Goal: Task Accomplishment & Management: Complete application form

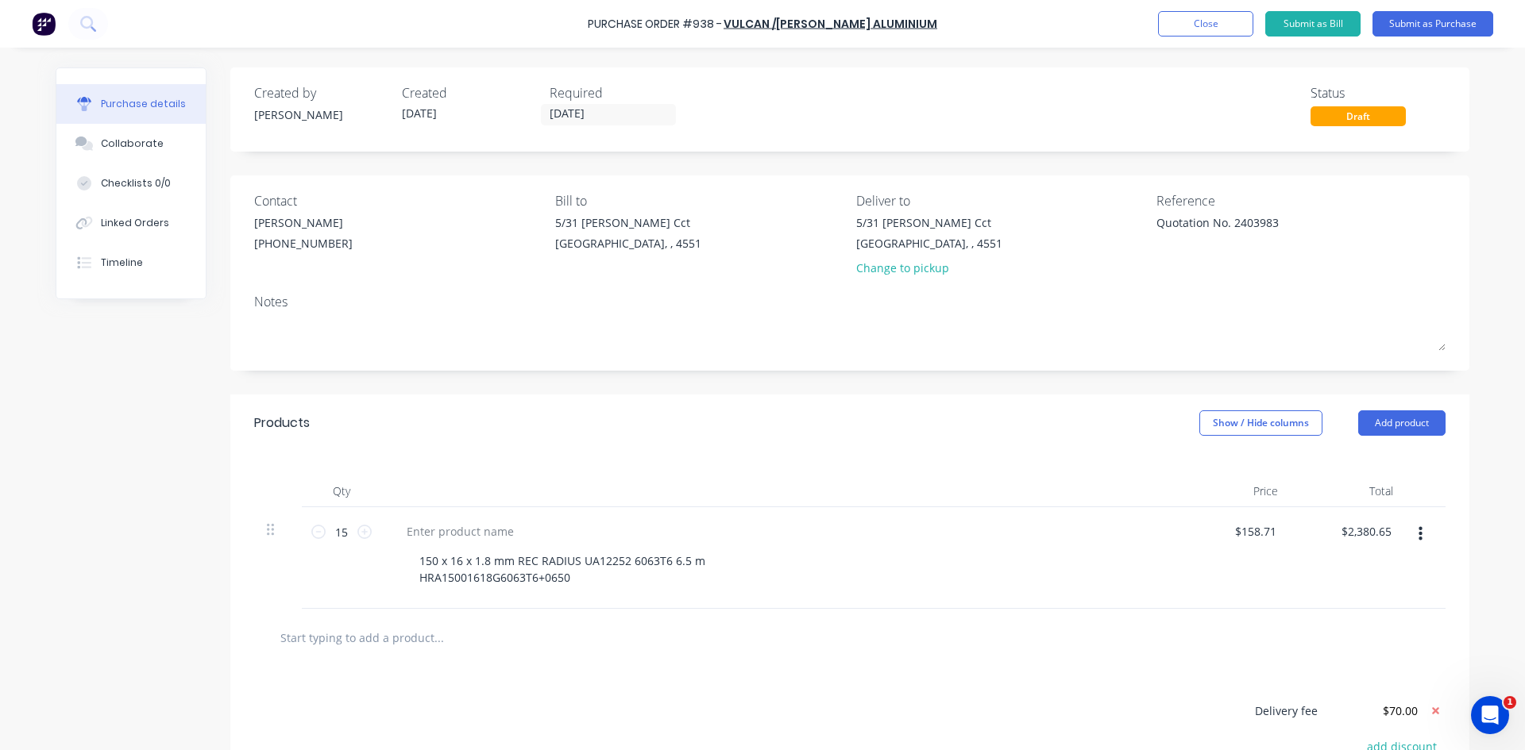
scroll to position [197, 0]
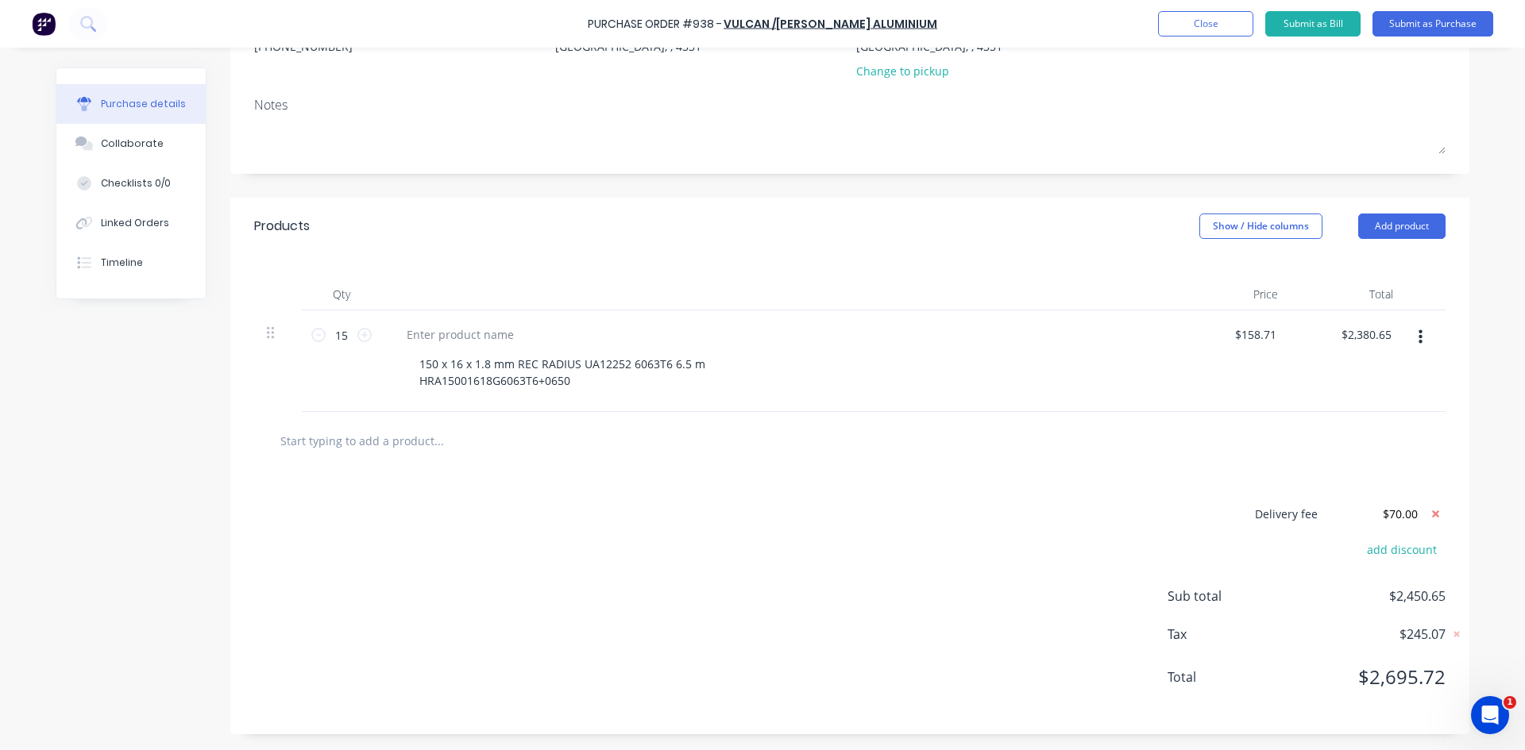
type textarea "x"
type textarea "Quotation No. 2403983"
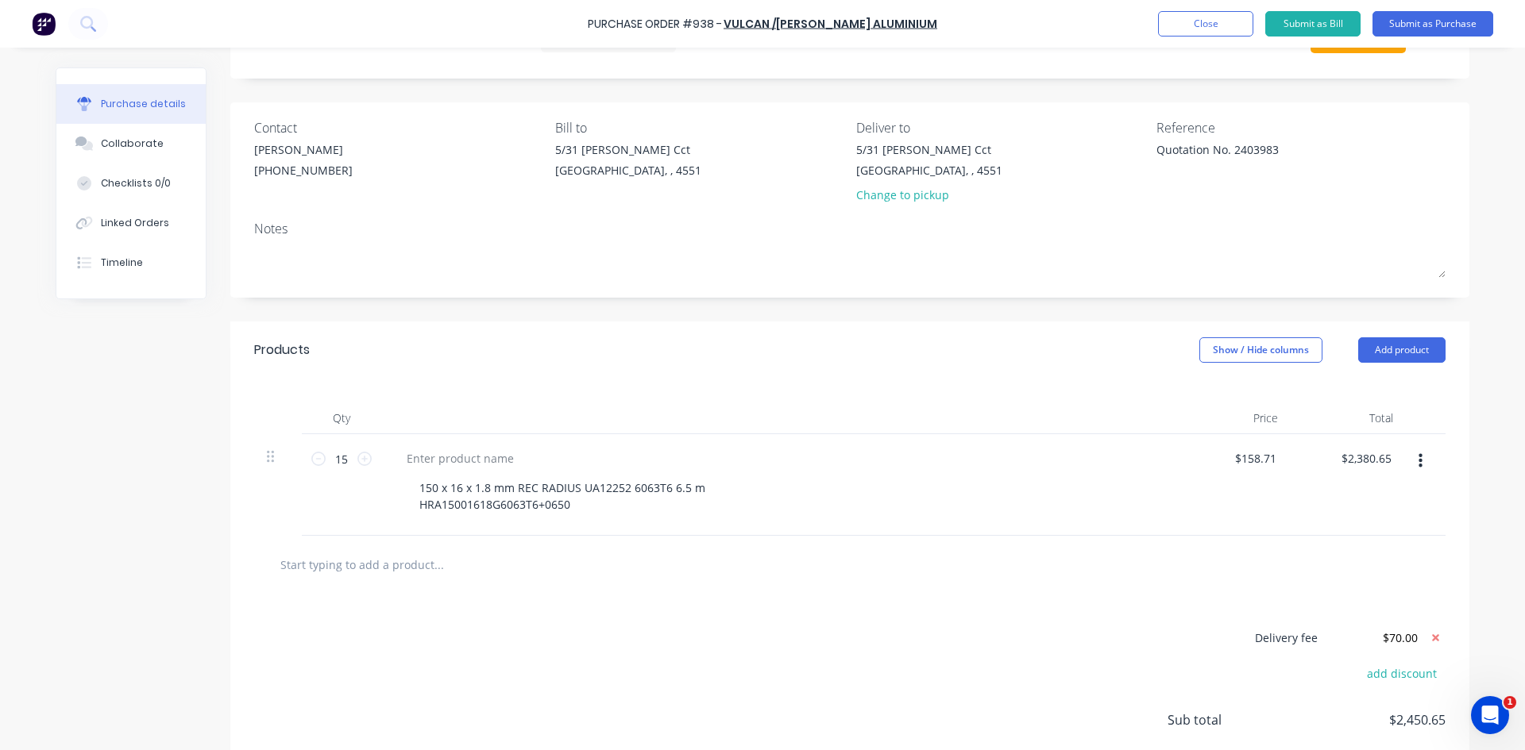
scroll to position [38, 0]
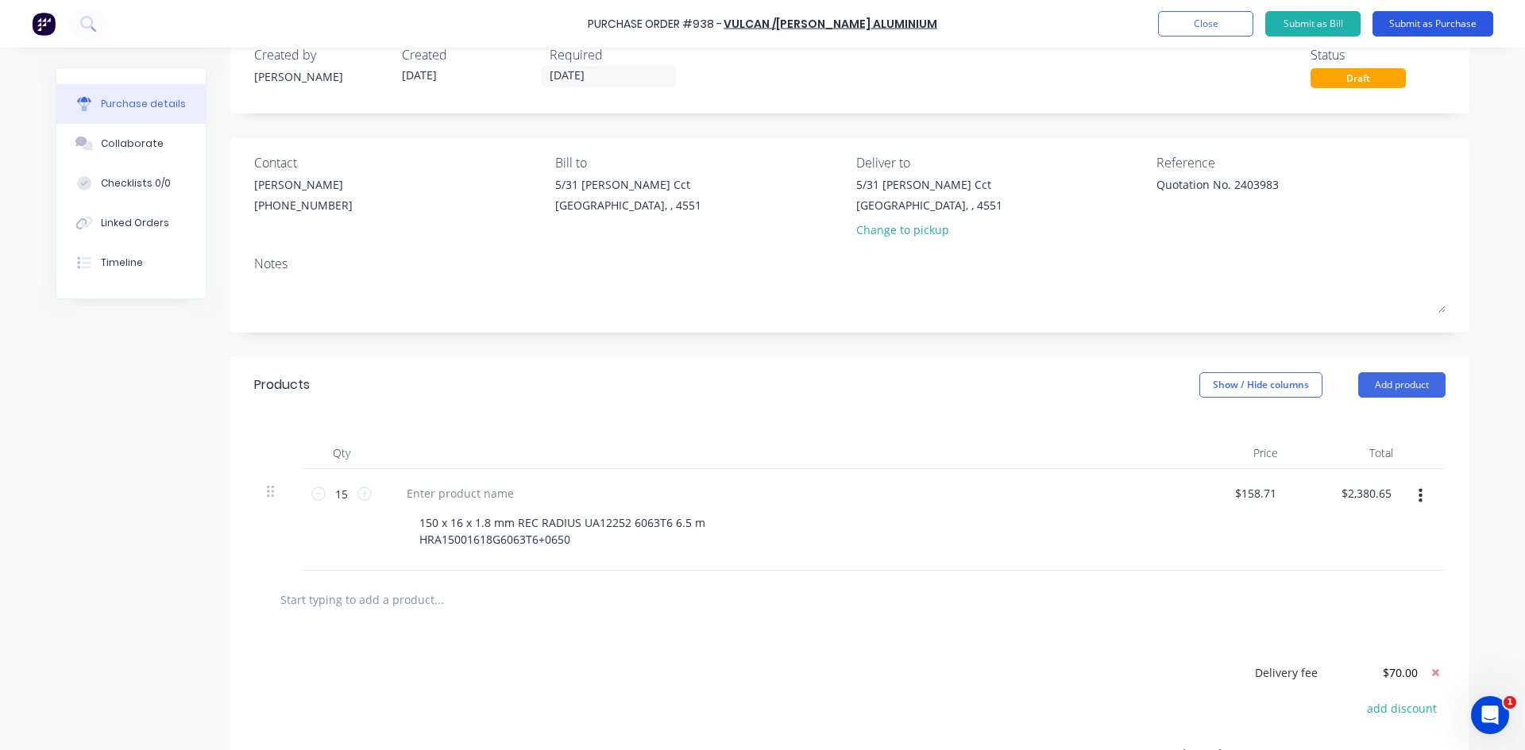
click at [1417, 25] on button "Submit as Purchase" at bounding box center [1432, 23] width 121 height 25
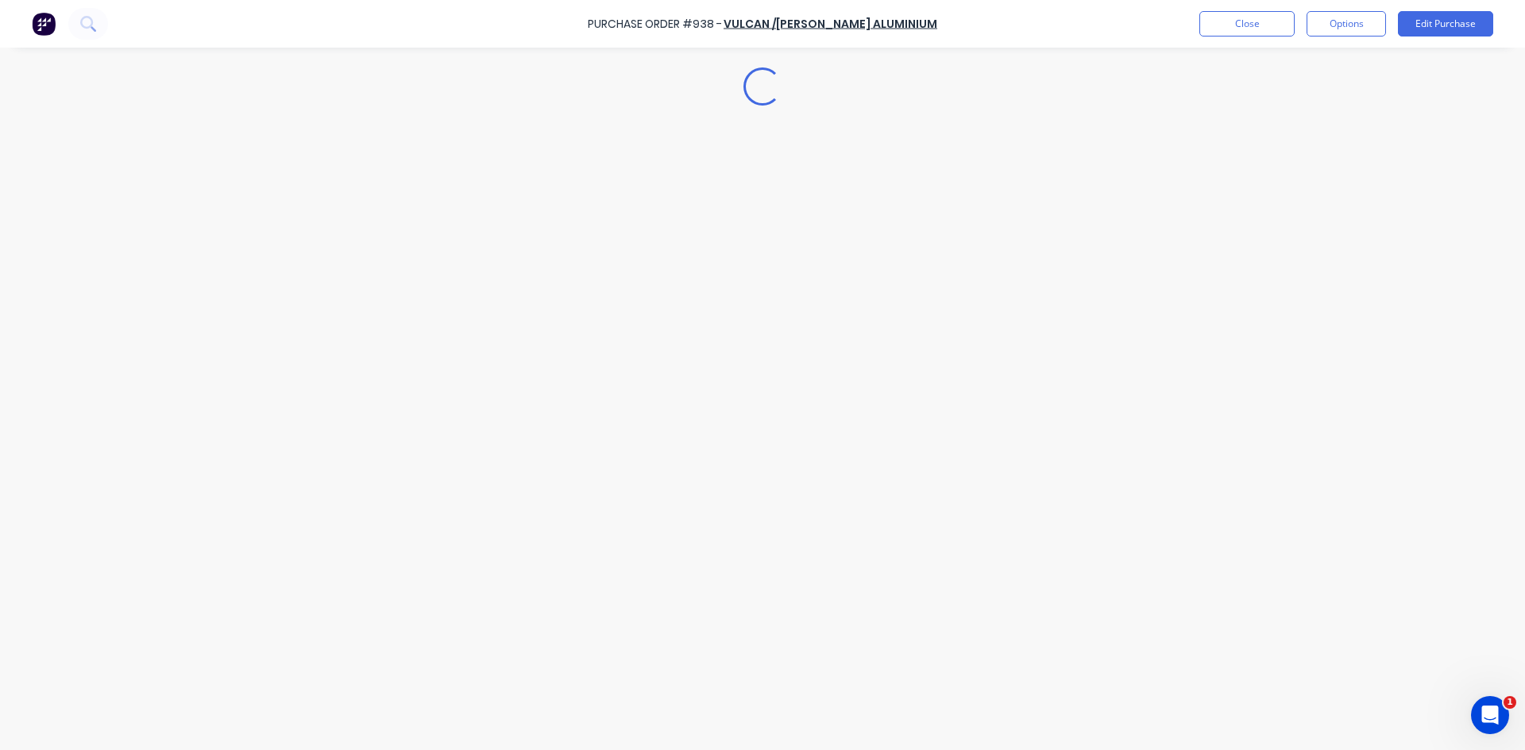
scroll to position [0, 0]
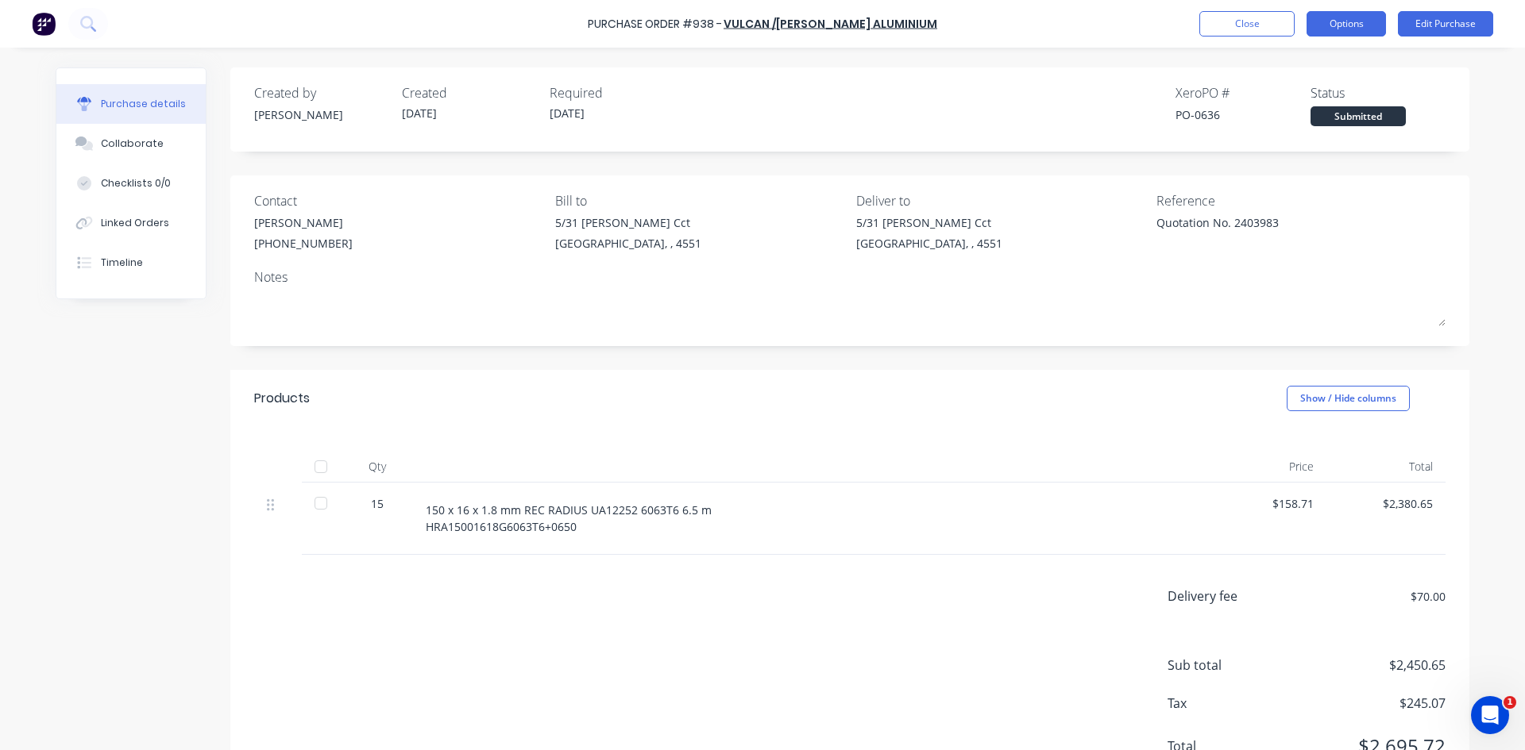
click at [1325, 25] on button "Options" at bounding box center [1345, 23] width 79 height 25
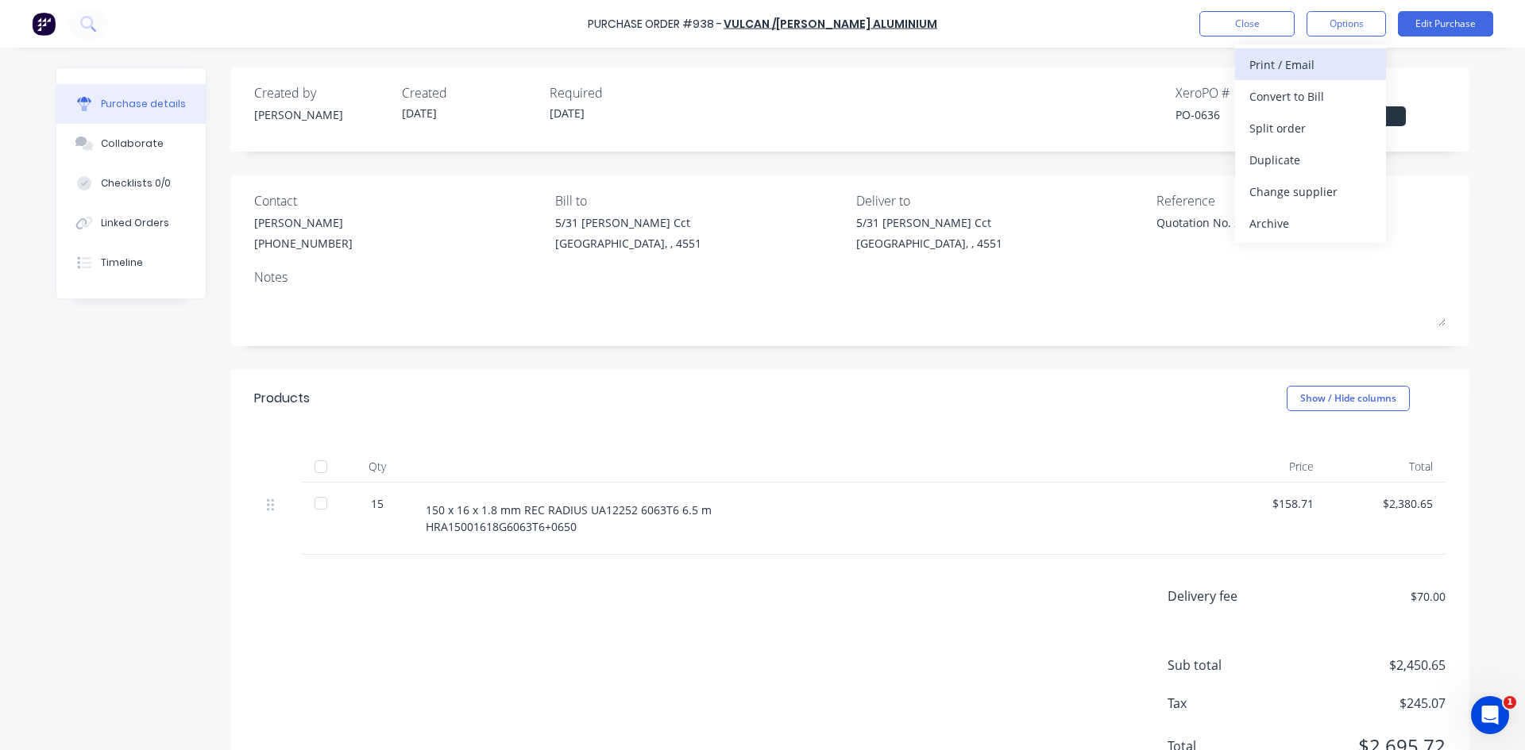
click at [1298, 71] on div "Print / Email" at bounding box center [1310, 64] width 122 height 23
click at [1303, 94] on div "With pricing" at bounding box center [1310, 96] width 122 height 23
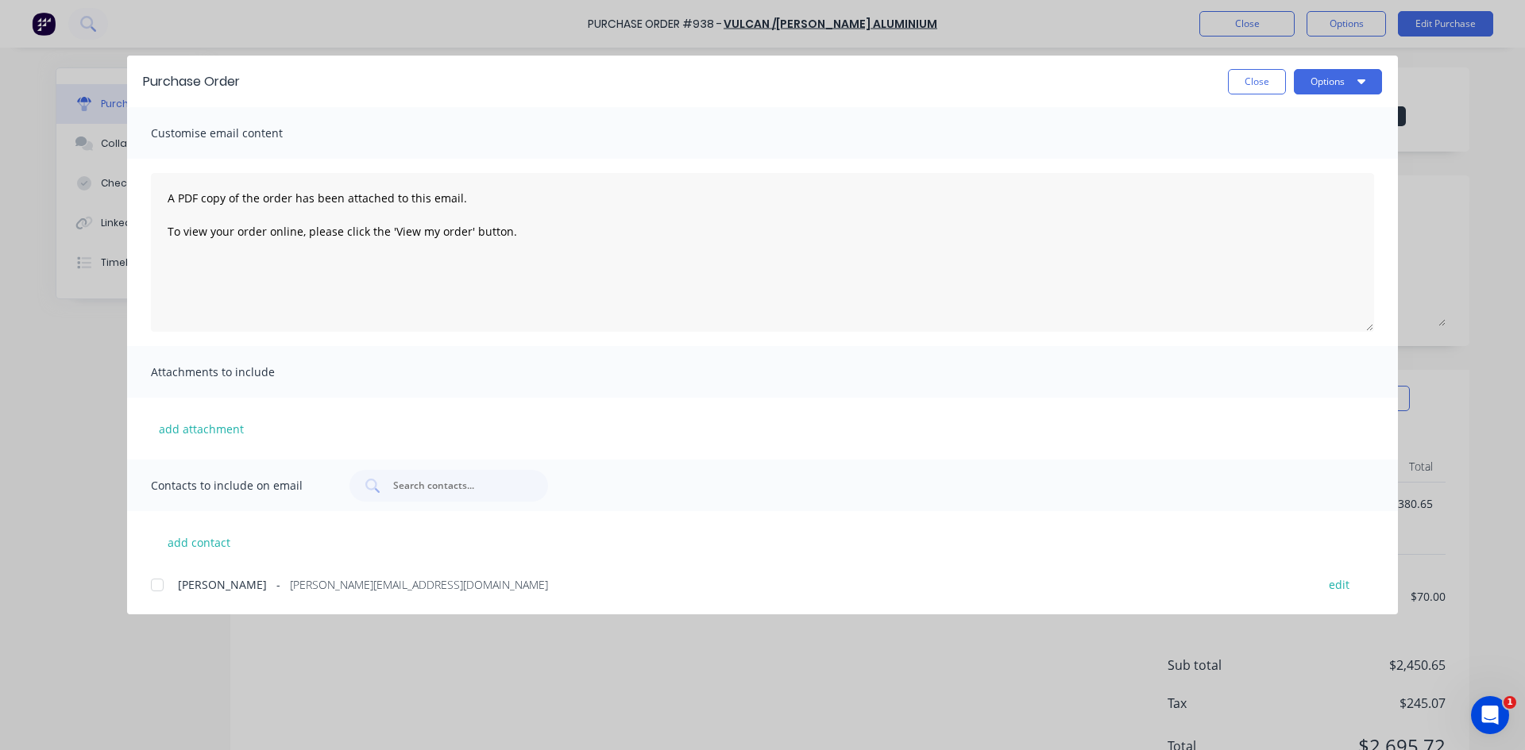
click at [156, 584] on div at bounding box center [157, 585] width 32 height 32
click at [1317, 83] on button "Options" at bounding box center [1338, 81] width 88 height 25
click at [1287, 187] on div "Email" at bounding box center [1306, 185] width 122 height 23
type textarea "x"
